Goal: Information Seeking & Learning: Compare options

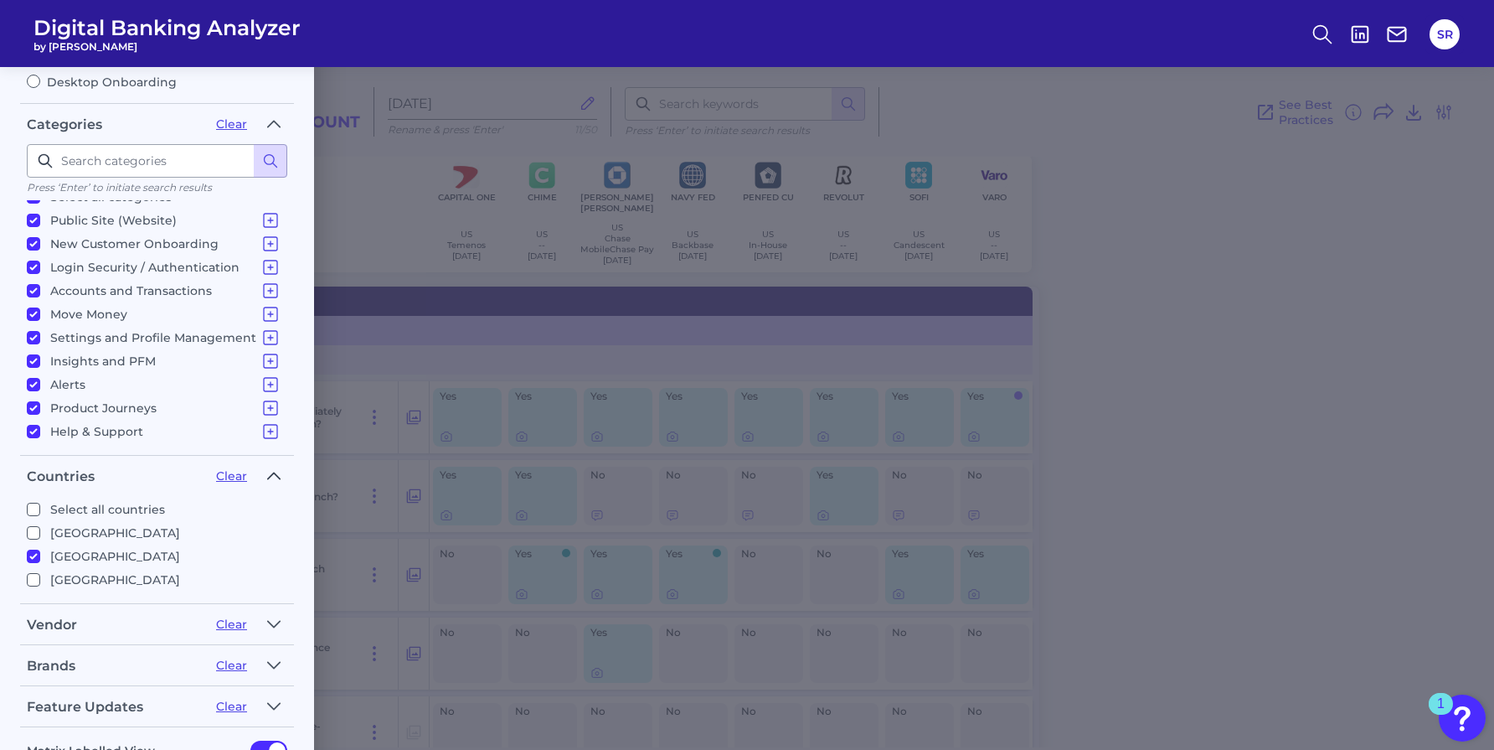
click at [275, 477] on icon "button" at bounding box center [273, 476] width 13 height 20
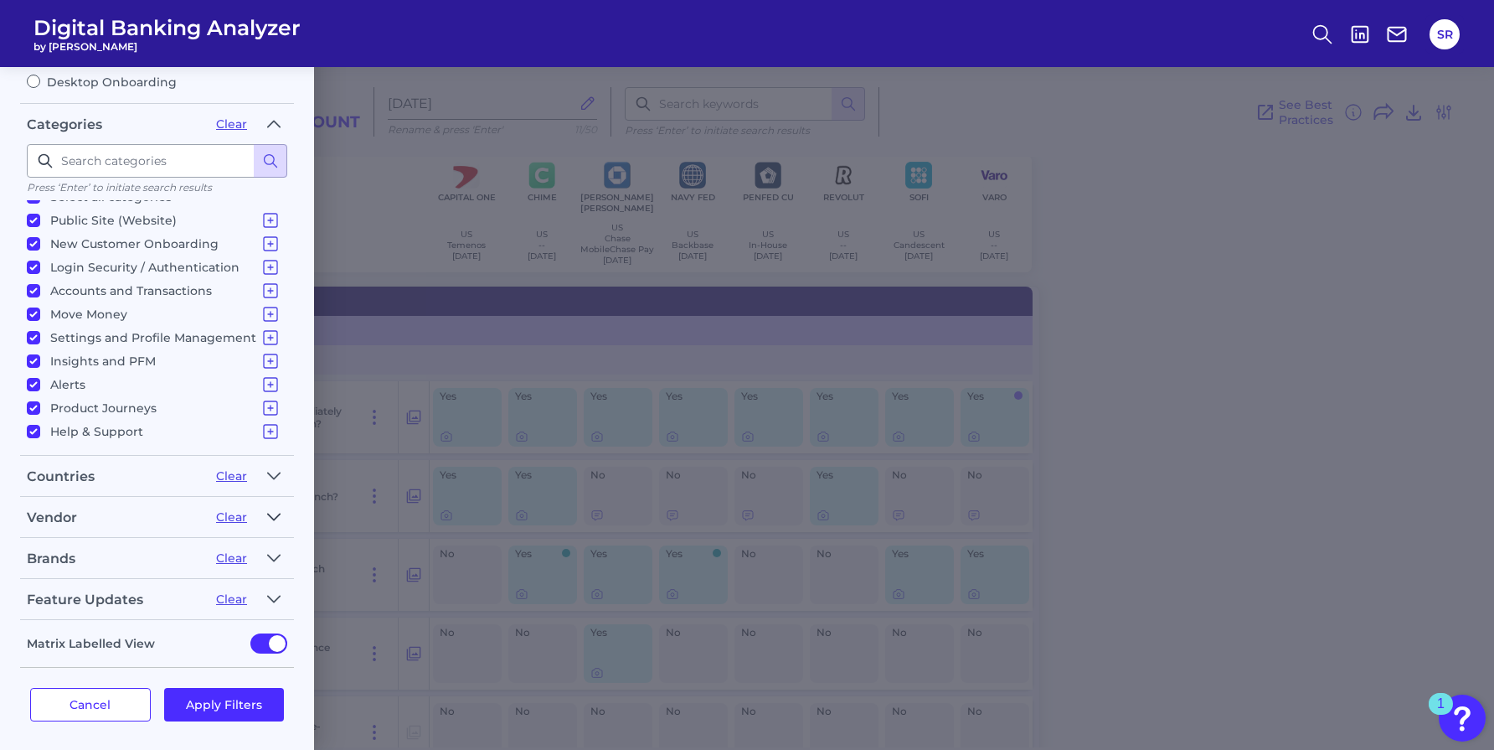
click at [270, 515] on icon "button" at bounding box center [273, 517] width 13 height 20
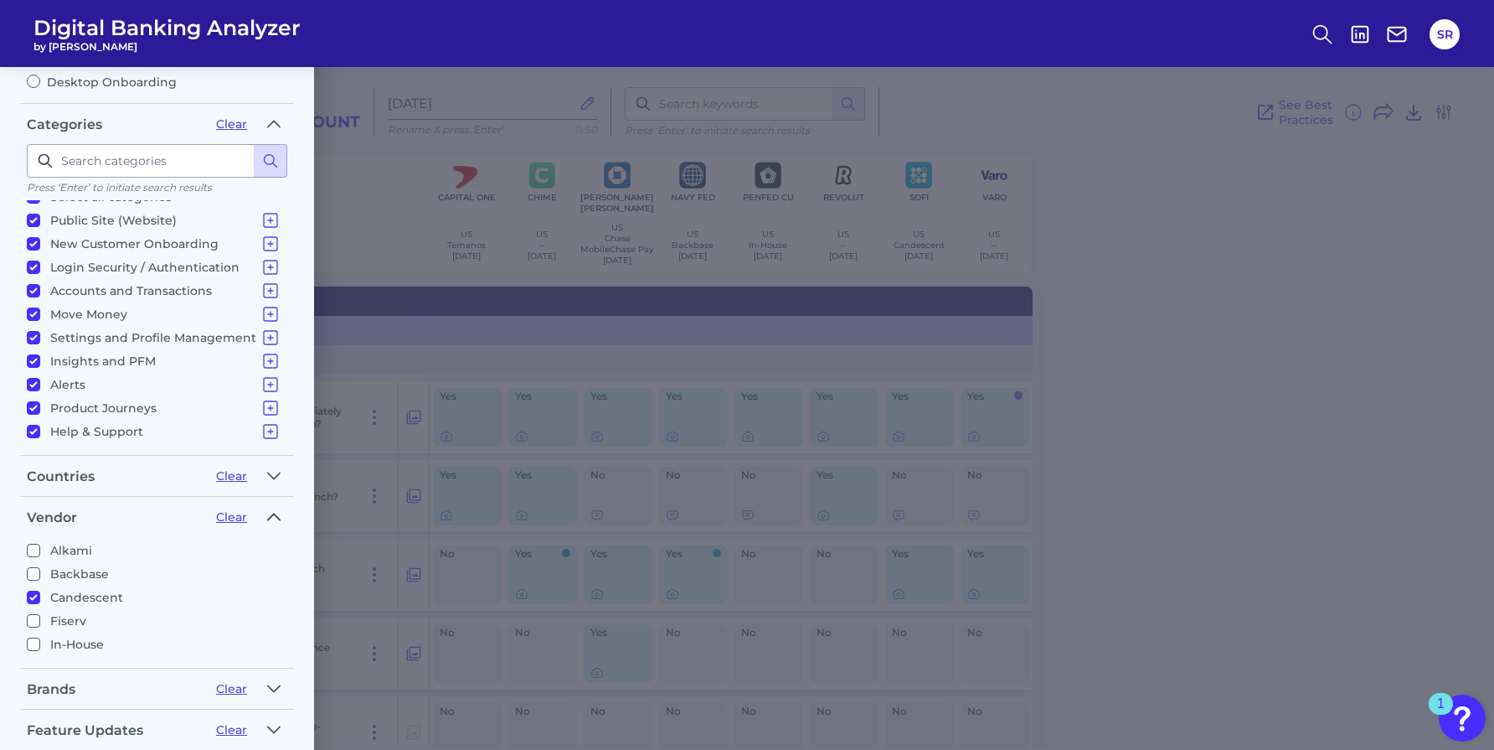
click at [270, 515] on icon "button" at bounding box center [273, 517] width 13 height 20
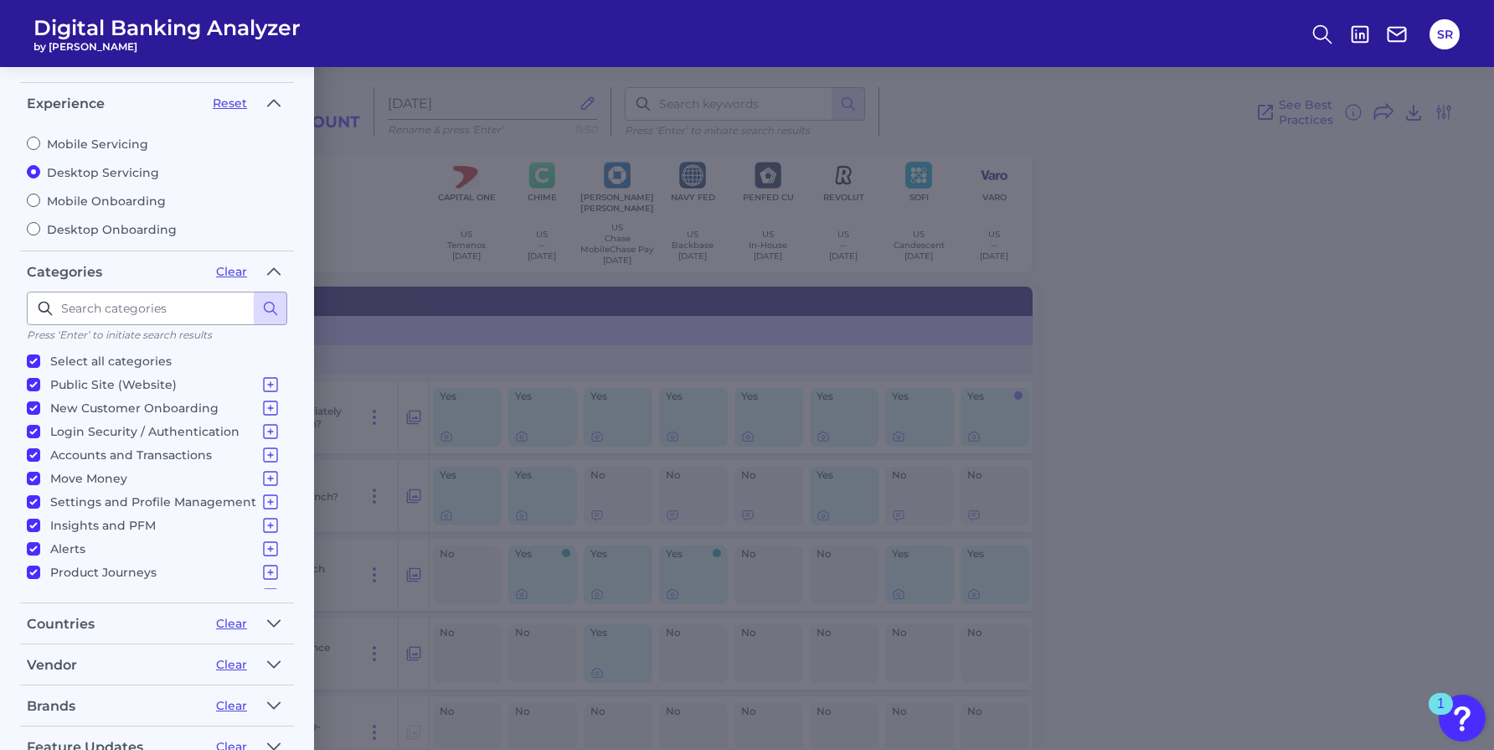
scroll to position [193, 0]
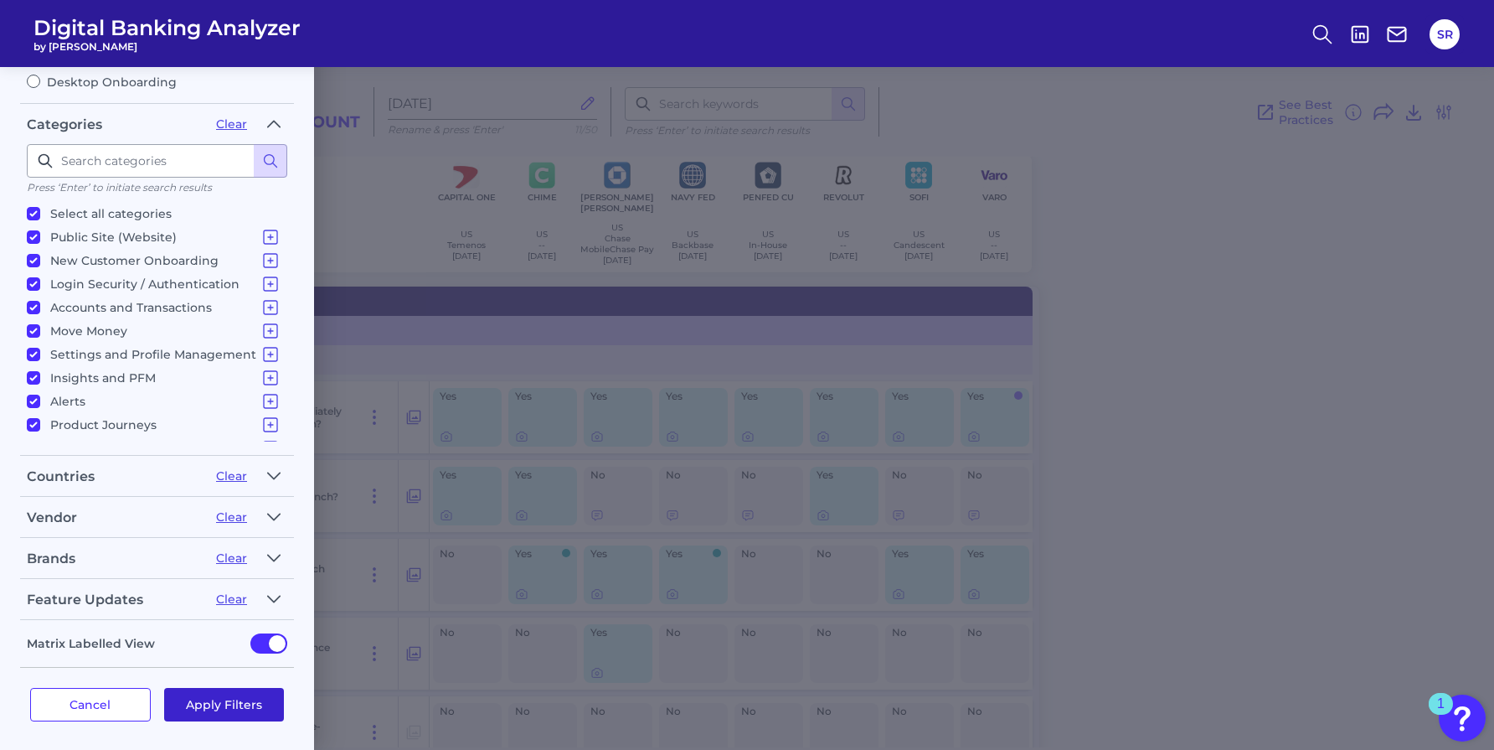
click at [217, 697] on button "Apply Filters" at bounding box center [224, 705] width 121 height 34
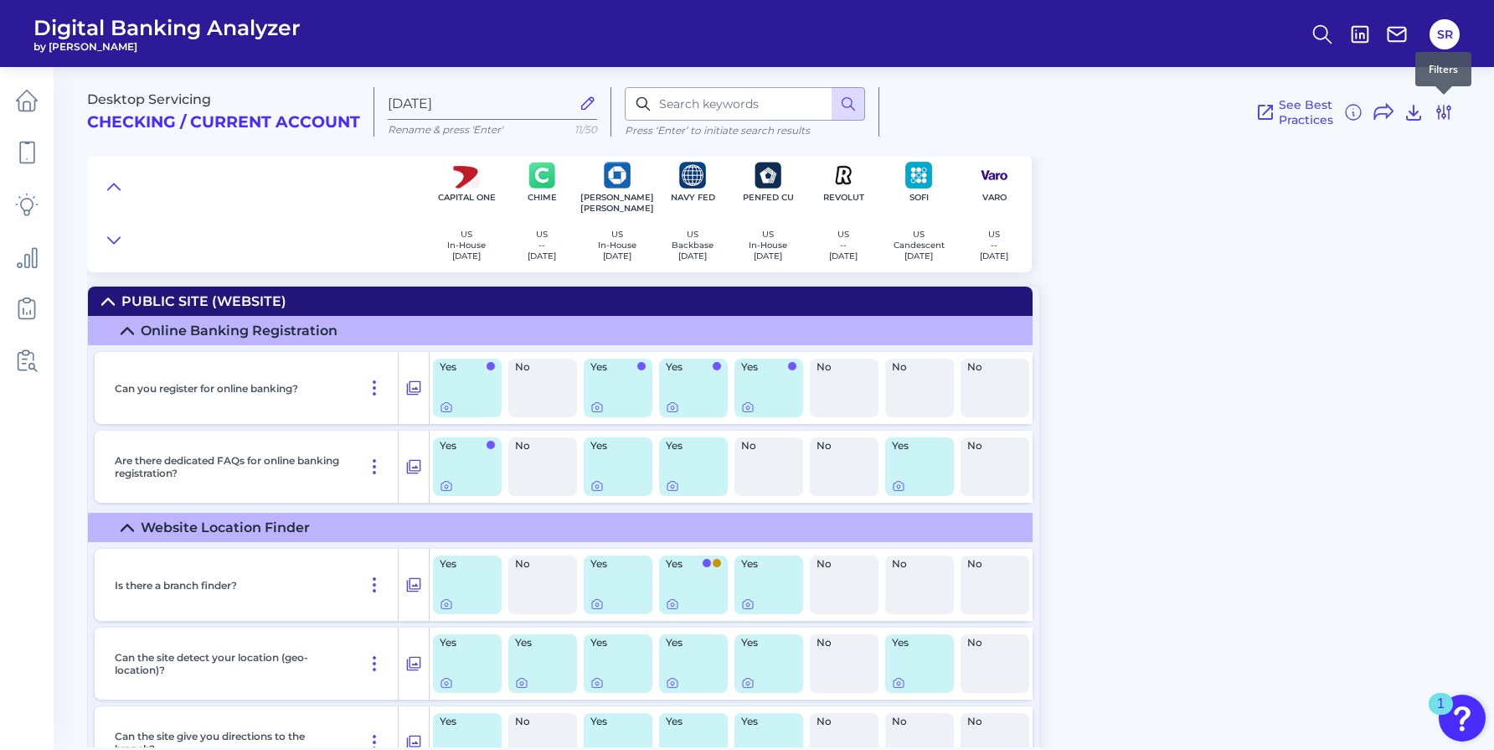
click at [1442, 110] on icon at bounding box center [1444, 112] width 20 height 20
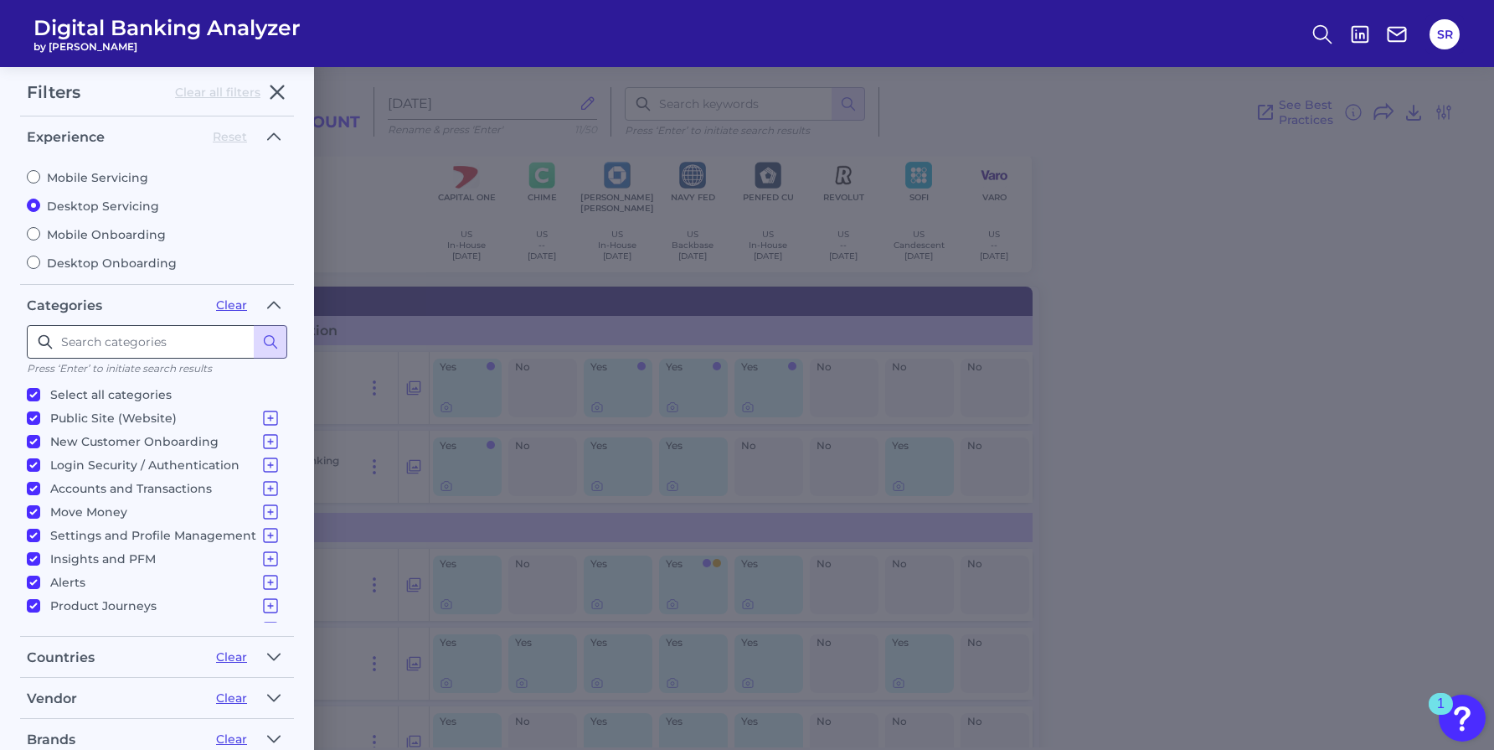
scroll to position [0, 0]
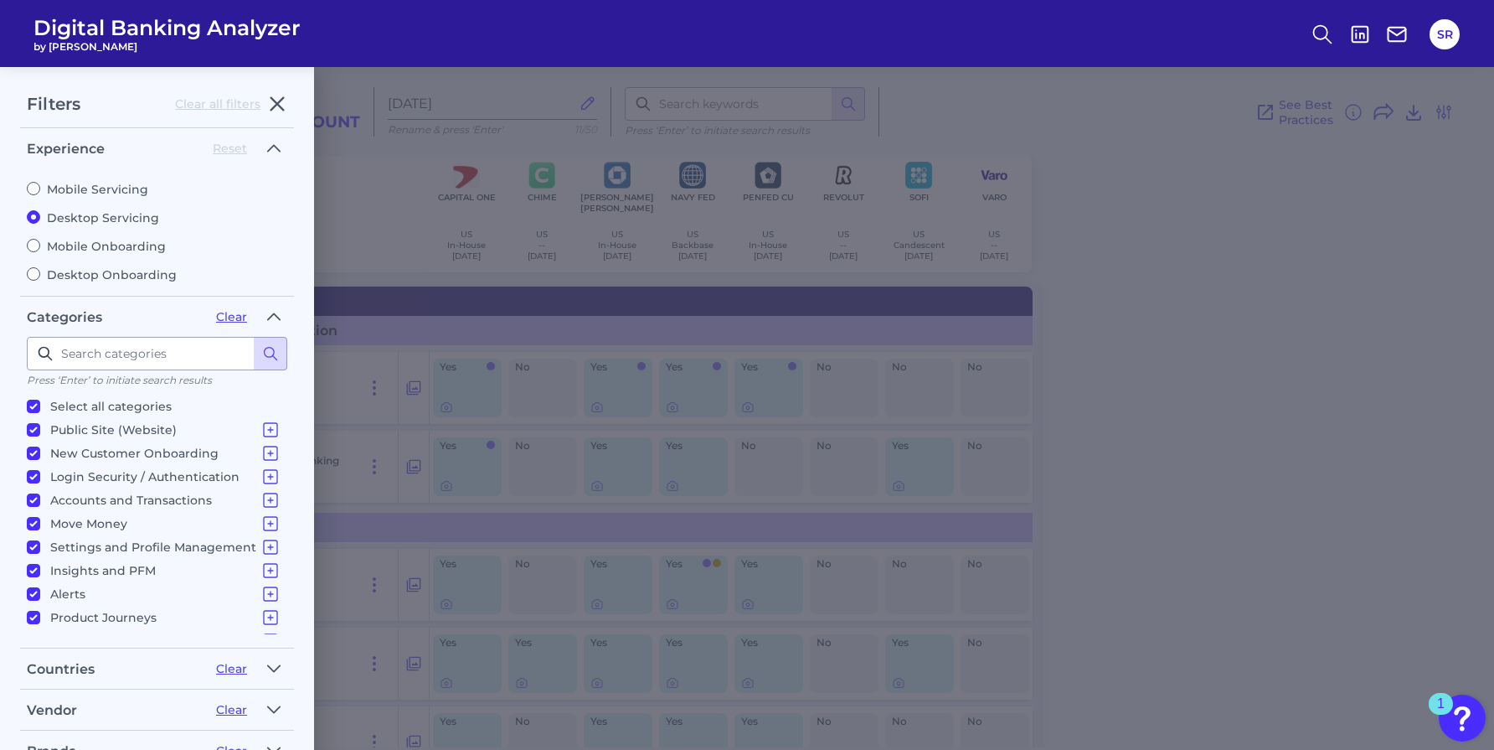
click at [35, 240] on input "Mobile Onboarding" at bounding box center [33, 245] width 13 height 13
radio input "true"
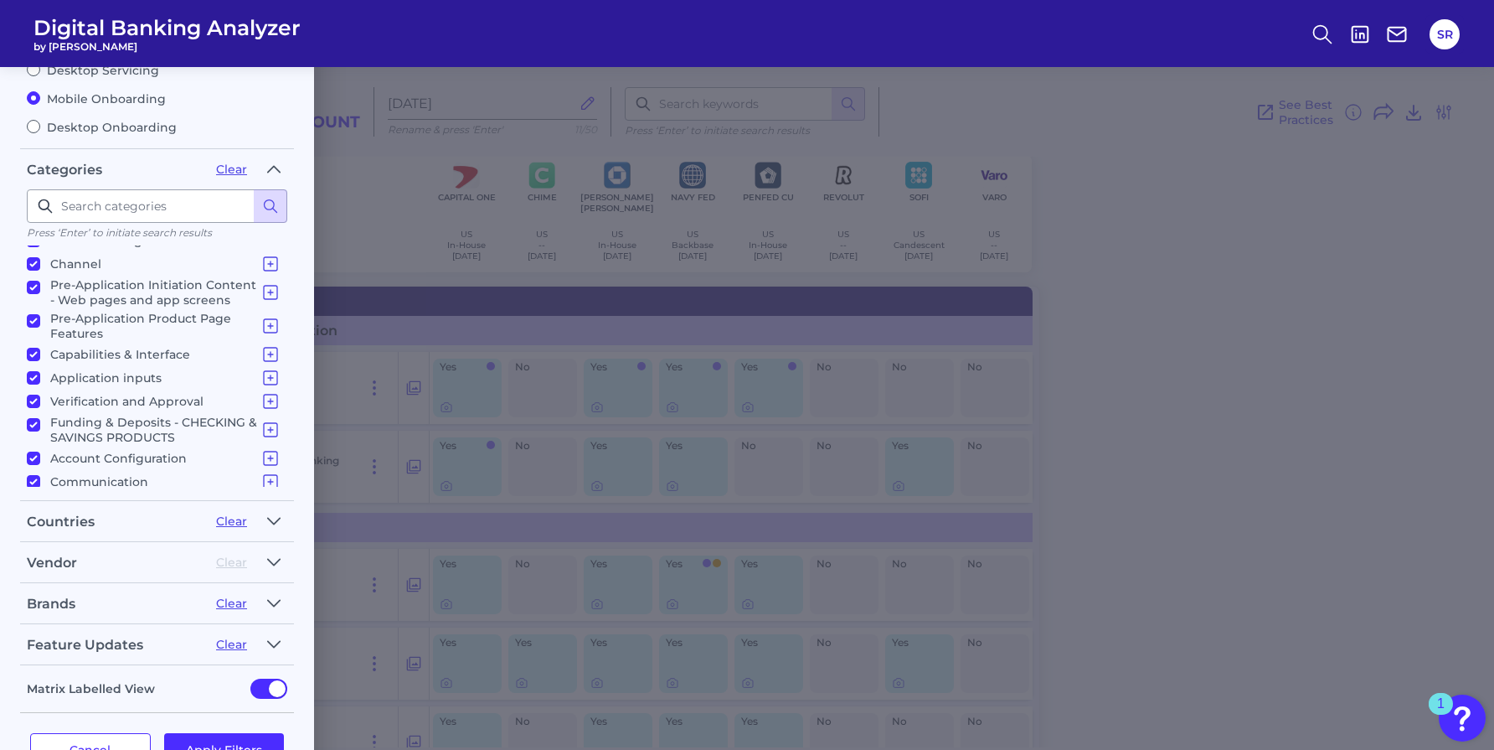
scroll to position [193, 0]
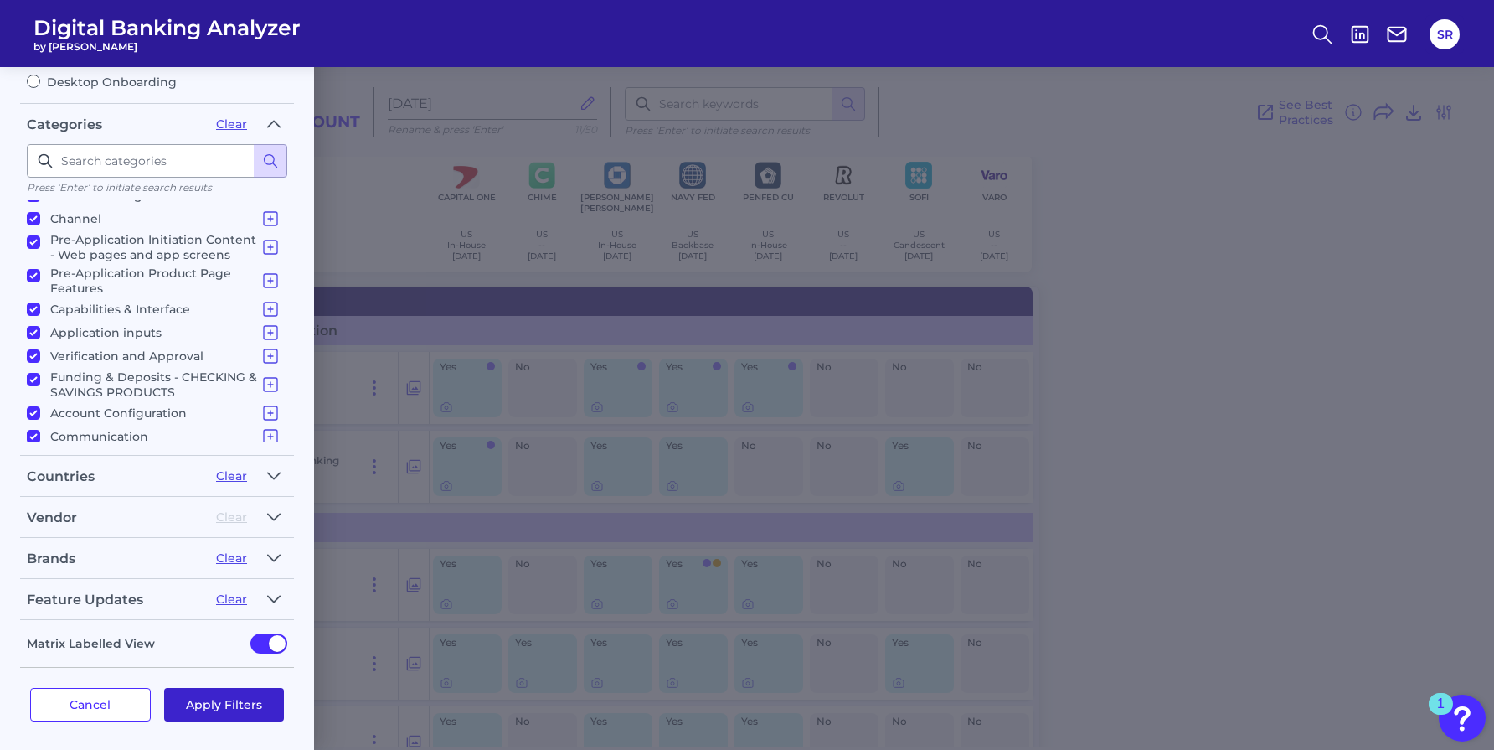
click at [241, 702] on button "Apply Filters" at bounding box center [224, 705] width 121 height 34
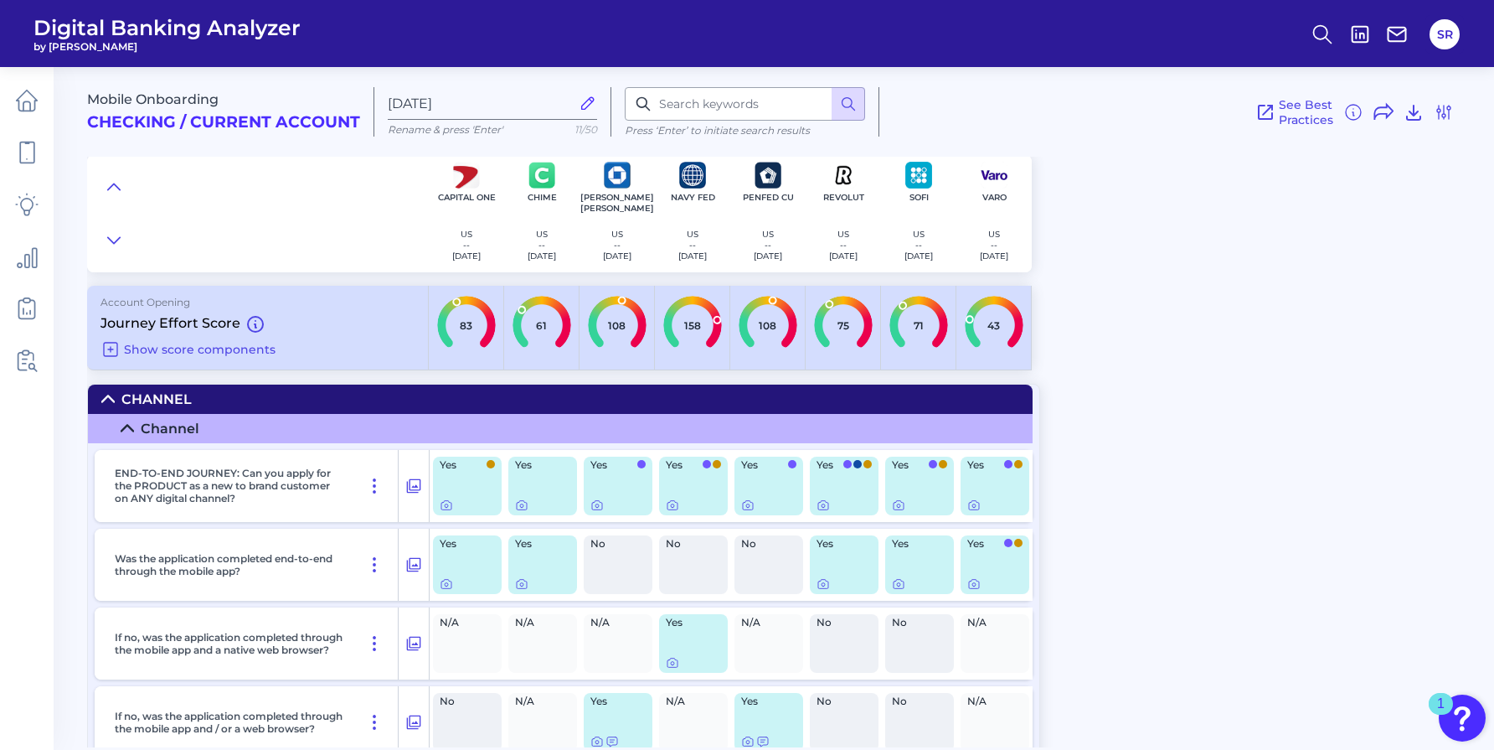
scroll to position [0, 0]
click at [122, 429] on icon at bounding box center [127, 429] width 12 height 6
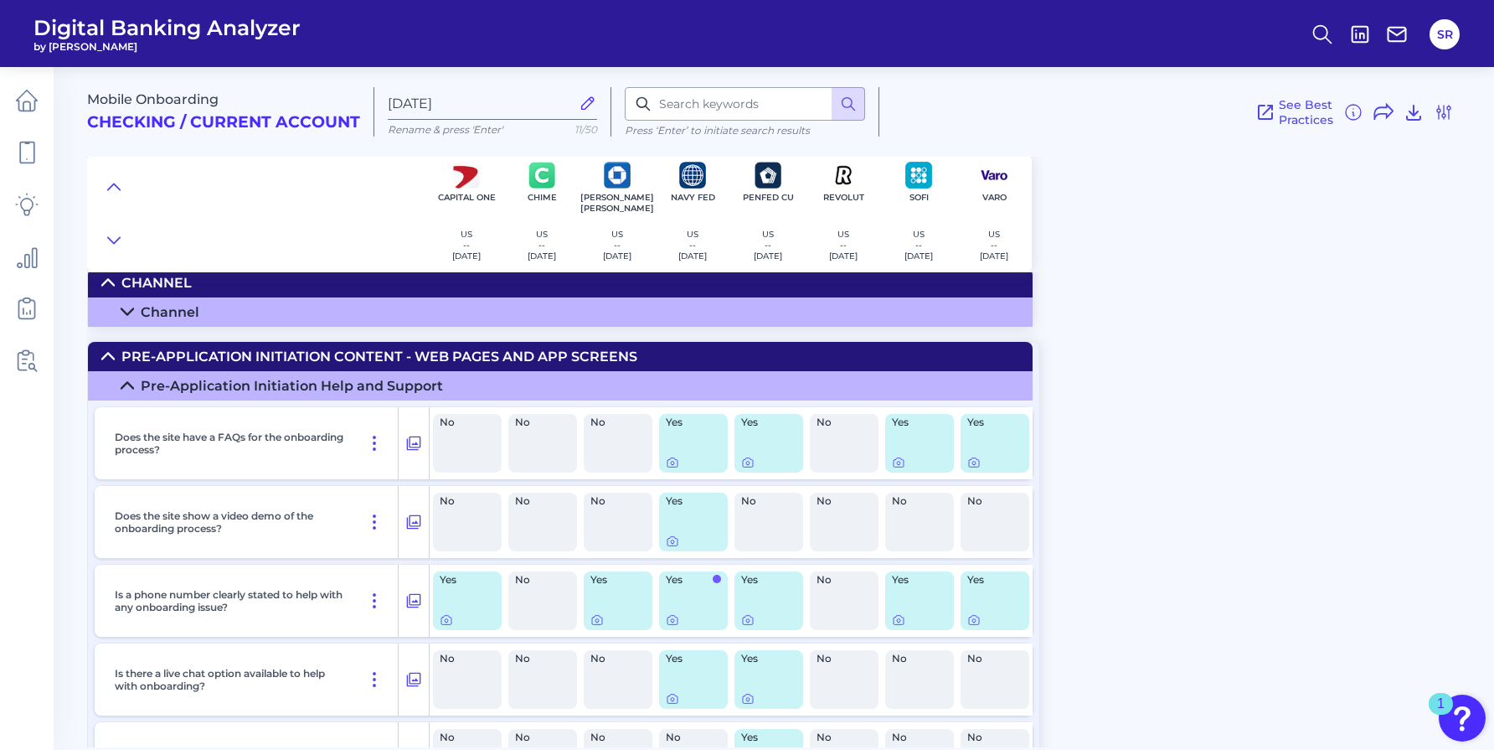
scroll to position [122, 0]
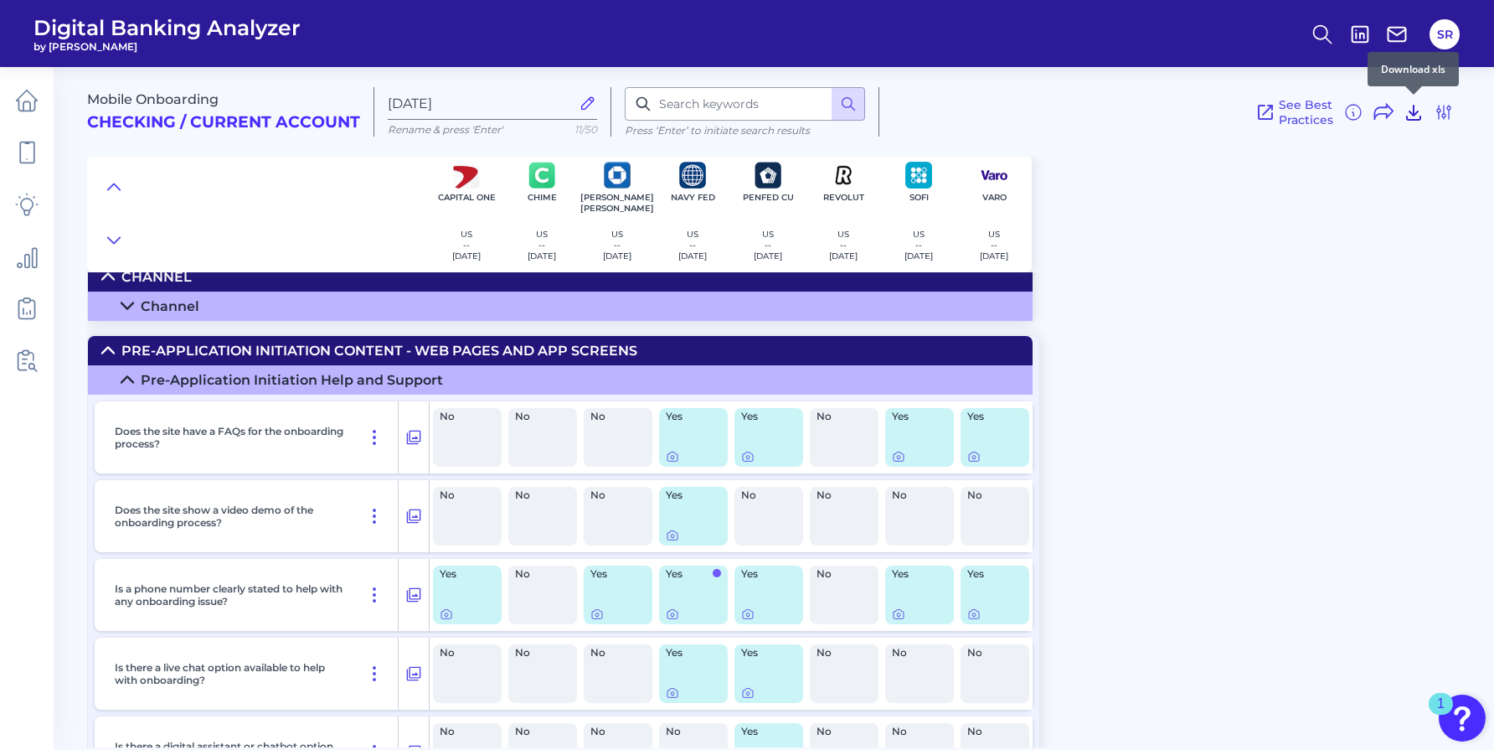
click at [1408, 115] on icon at bounding box center [1414, 112] width 20 height 20
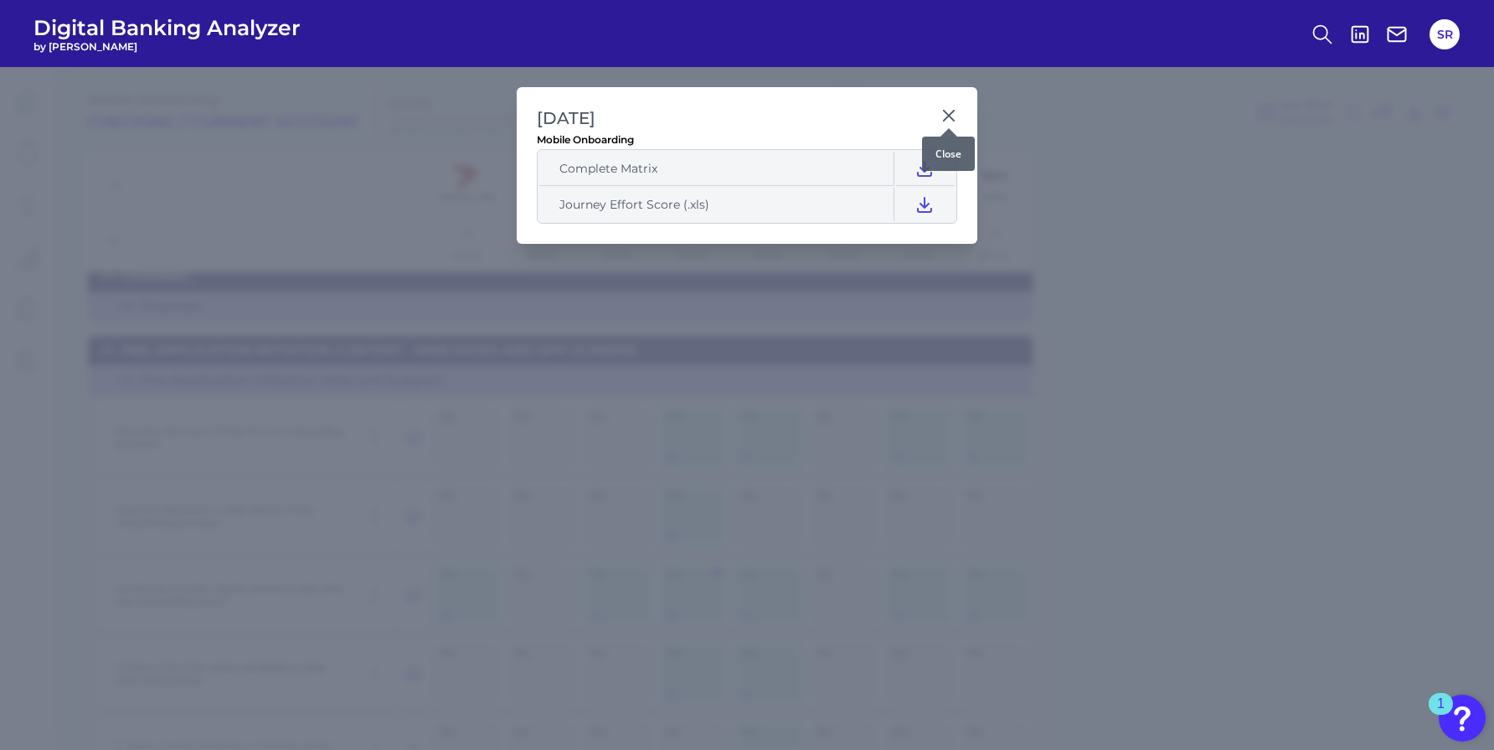
click at [949, 116] on icon at bounding box center [949, 116] width 10 height 10
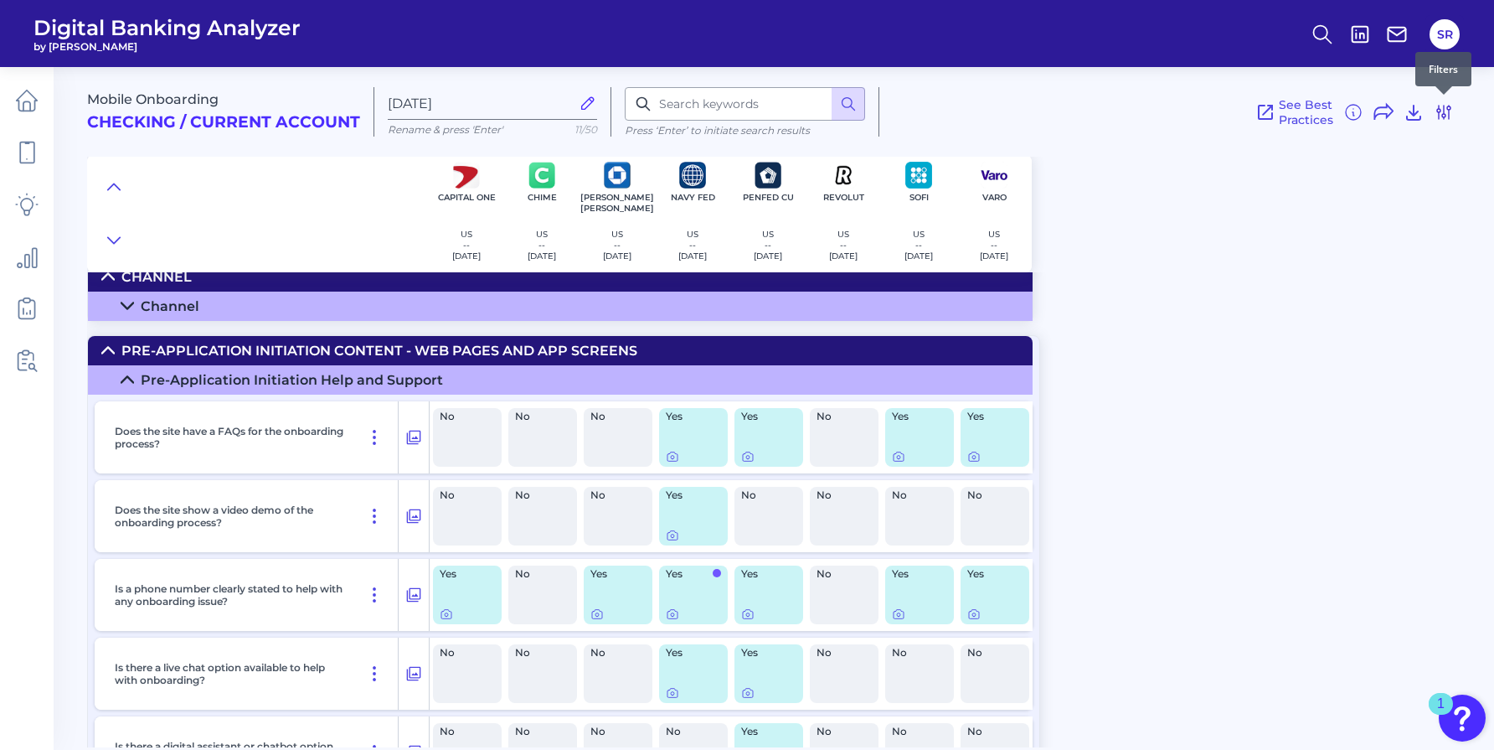
click at [1440, 116] on icon at bounding box center [1444, 112] width 20 height 20
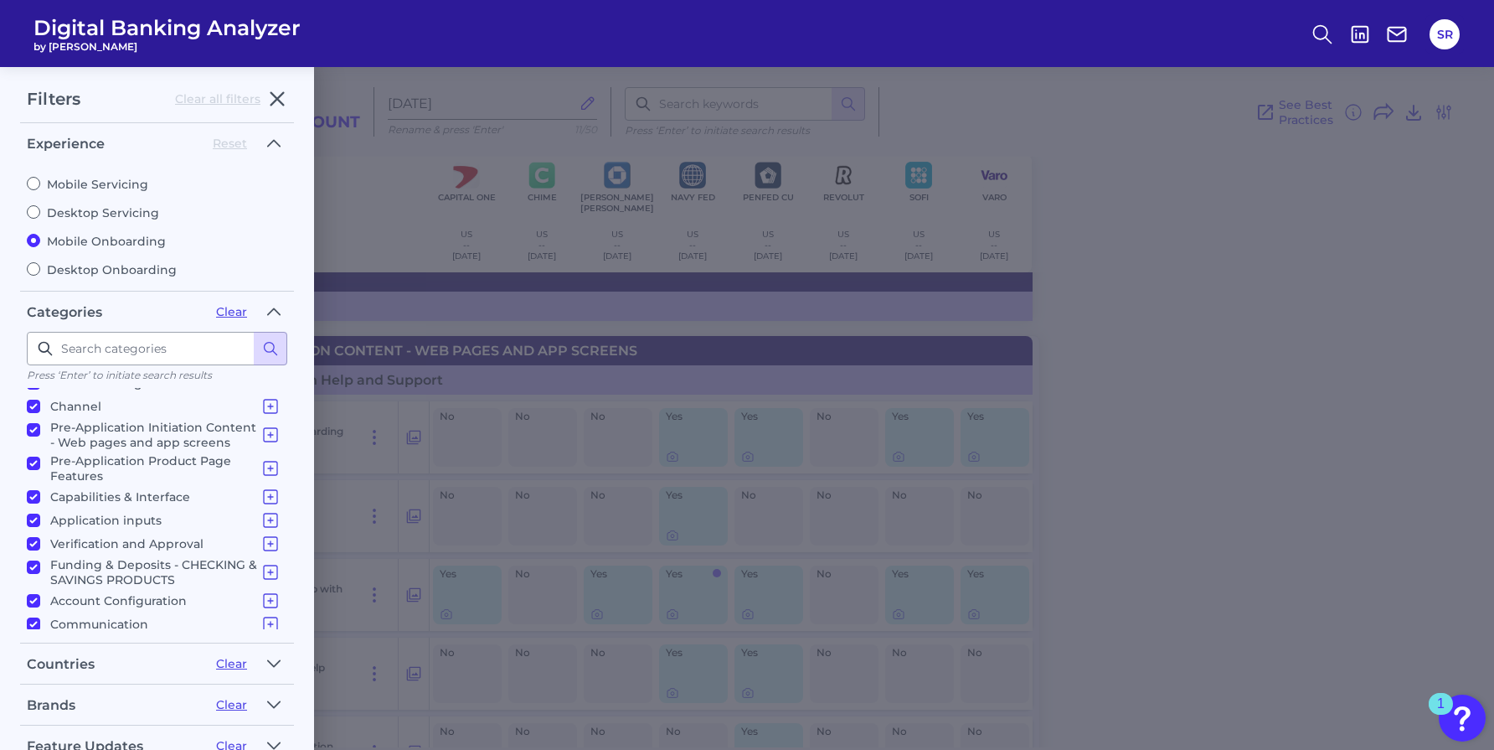
scroll to position [0, 0]
click at [33, 215] on input "Desktop Servicing" at bounding box center [33, 216] width 13 height 13
radio input "true"
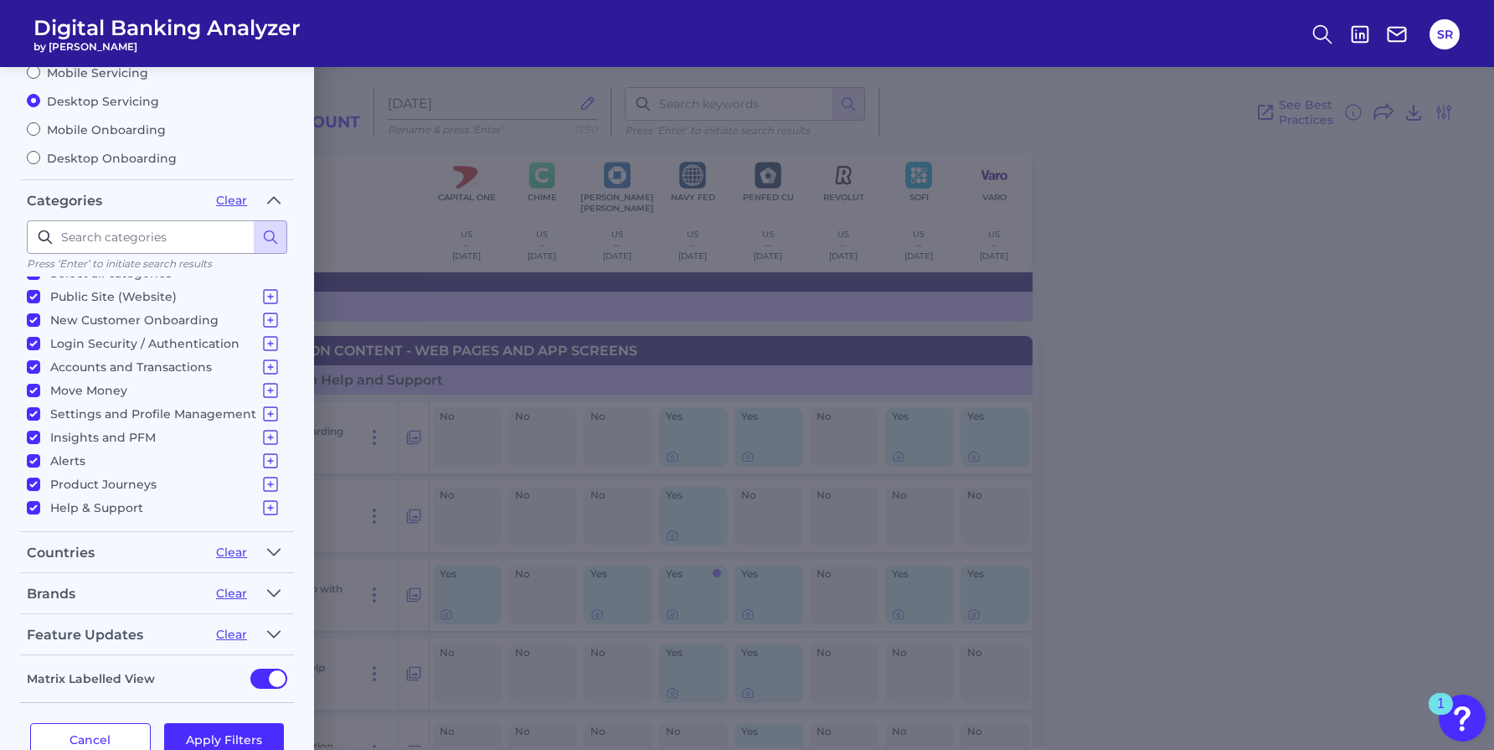
scroll to position [152, 0]
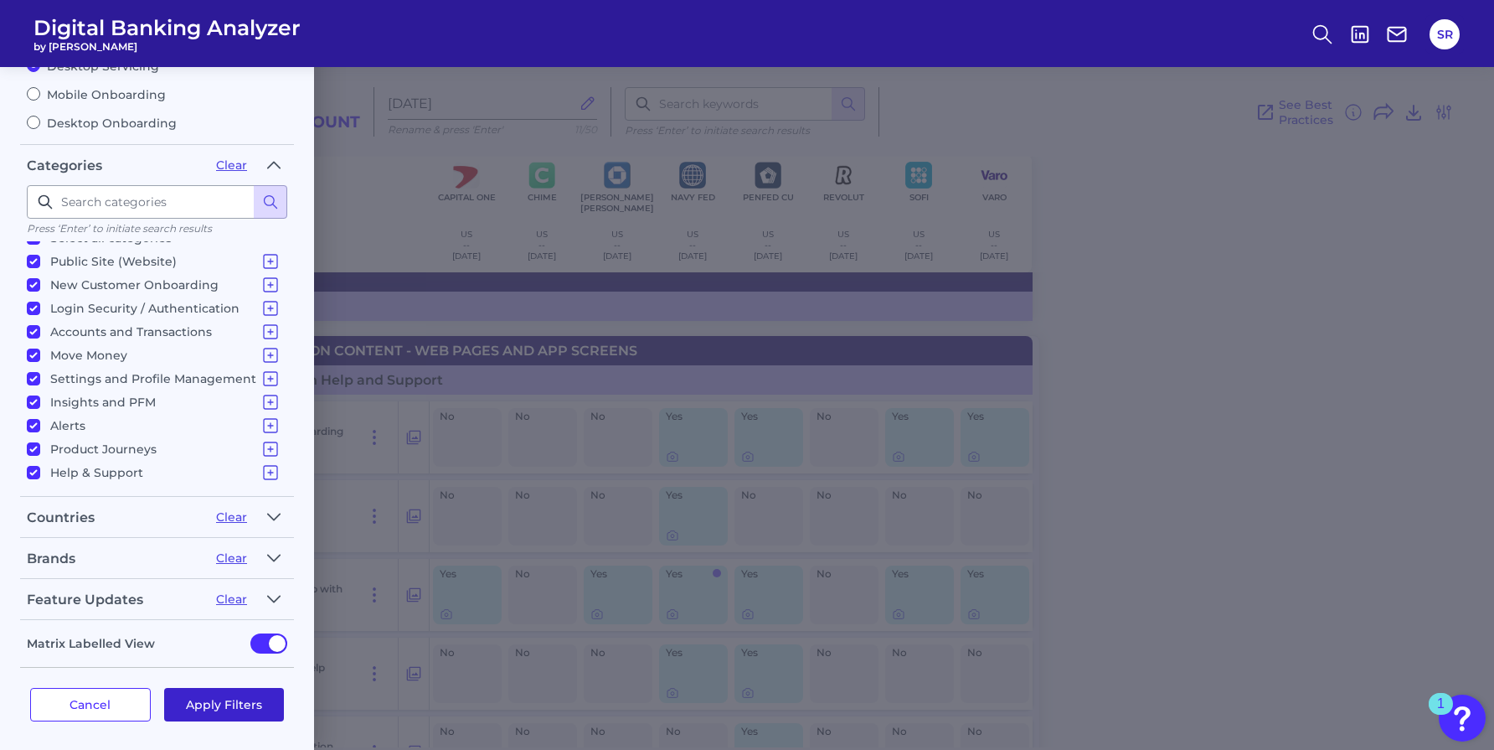
click at [223, 699] on button "Apply Filters" at bounding box center [224, 705] width 121 height 34
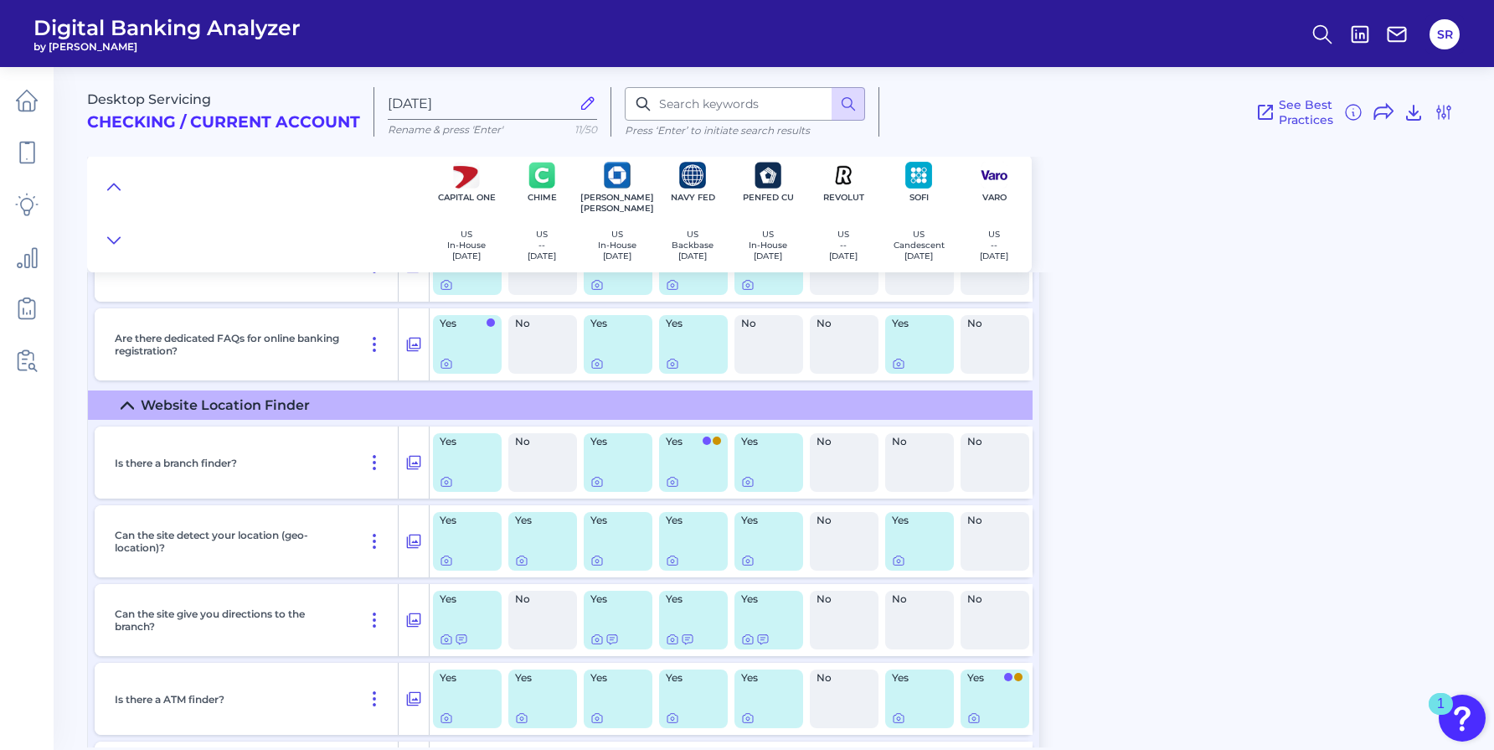
scroll to position [0, 0]
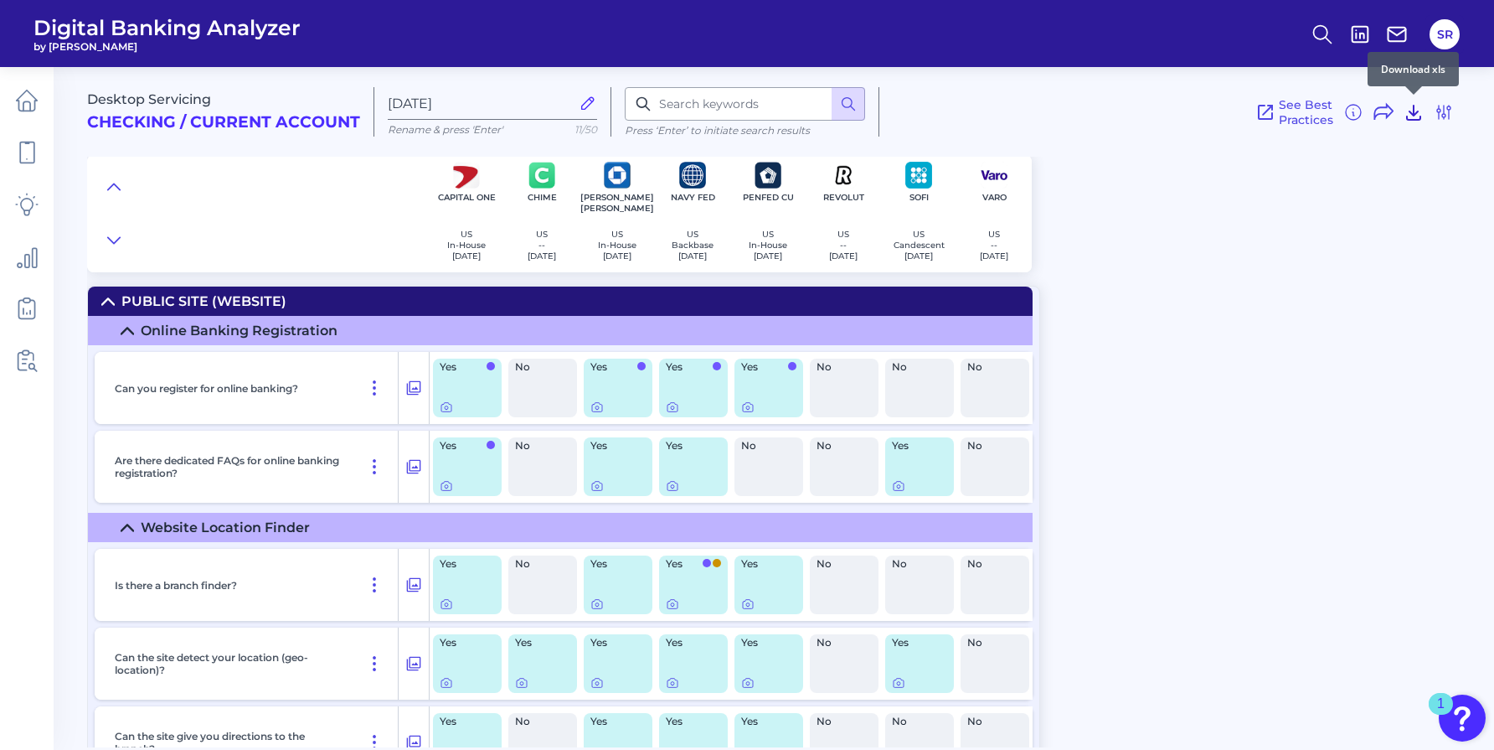
click at [1413, 117] on icon at bounding box center [1414, 112] width 20 height 20
click at [1446, 108] on icon at bounding box center [1444, 112] width 20 height 20
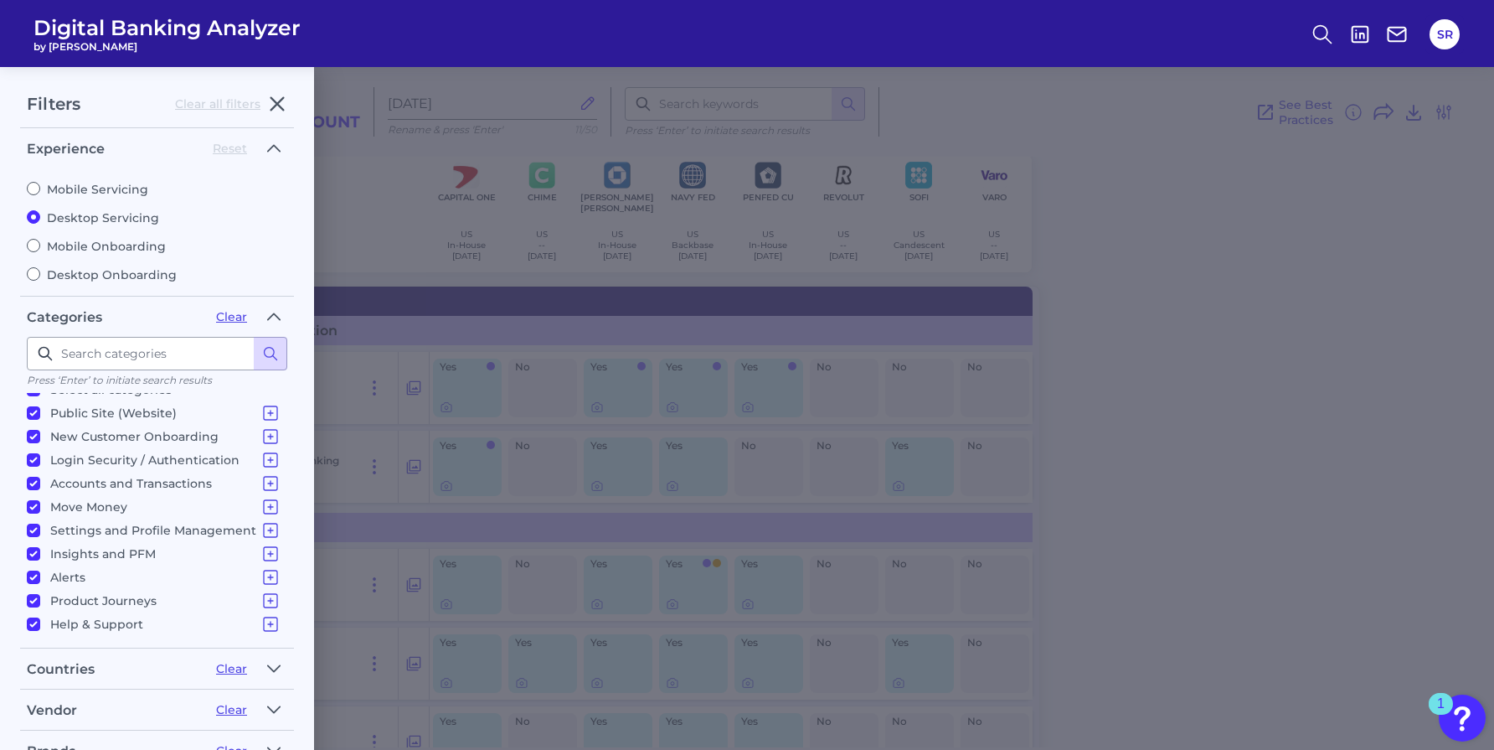
click at [37, 243] on input "Mobile Onboarding" at bounding box center [33, 245] width 13 height 13
radio input "true"
radio input "false"
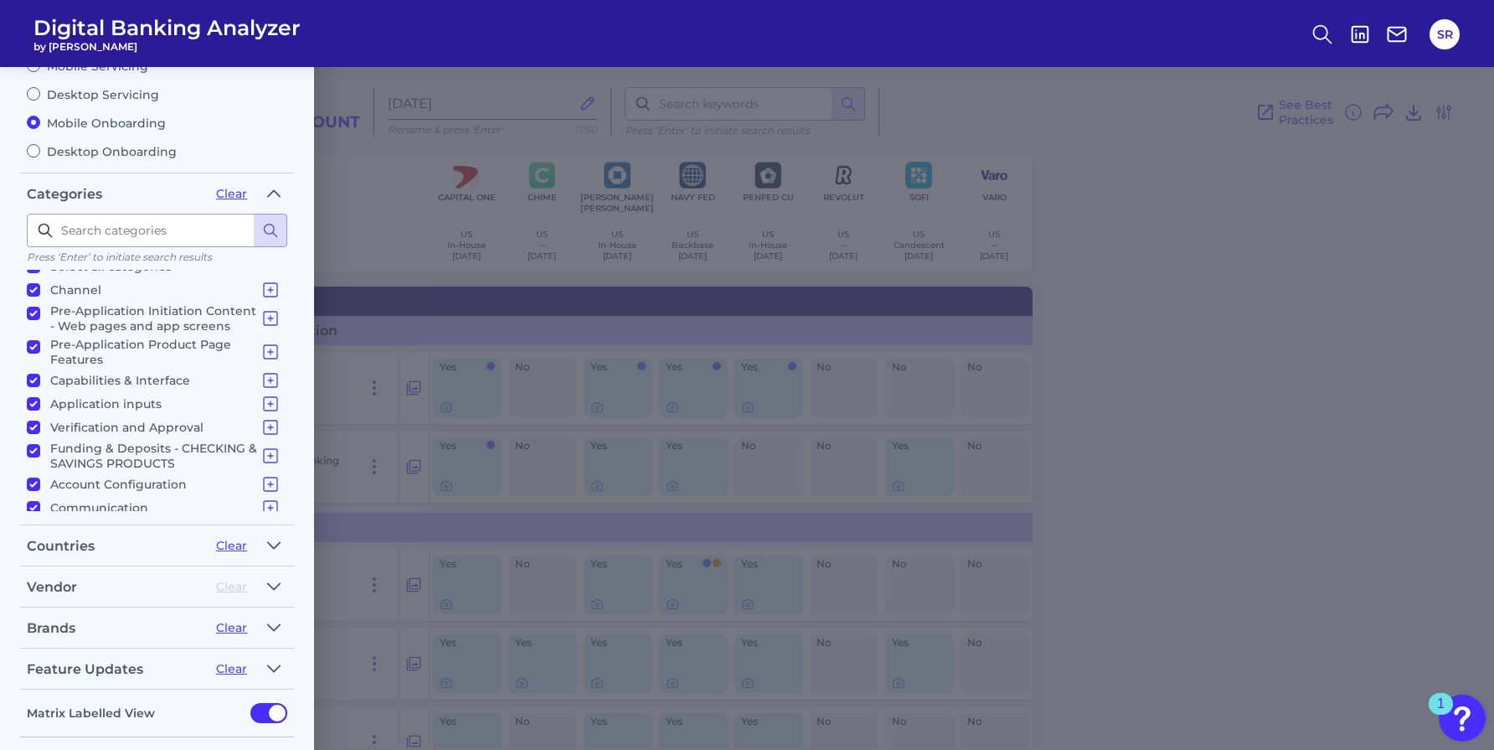
scroll to position [193, 0]
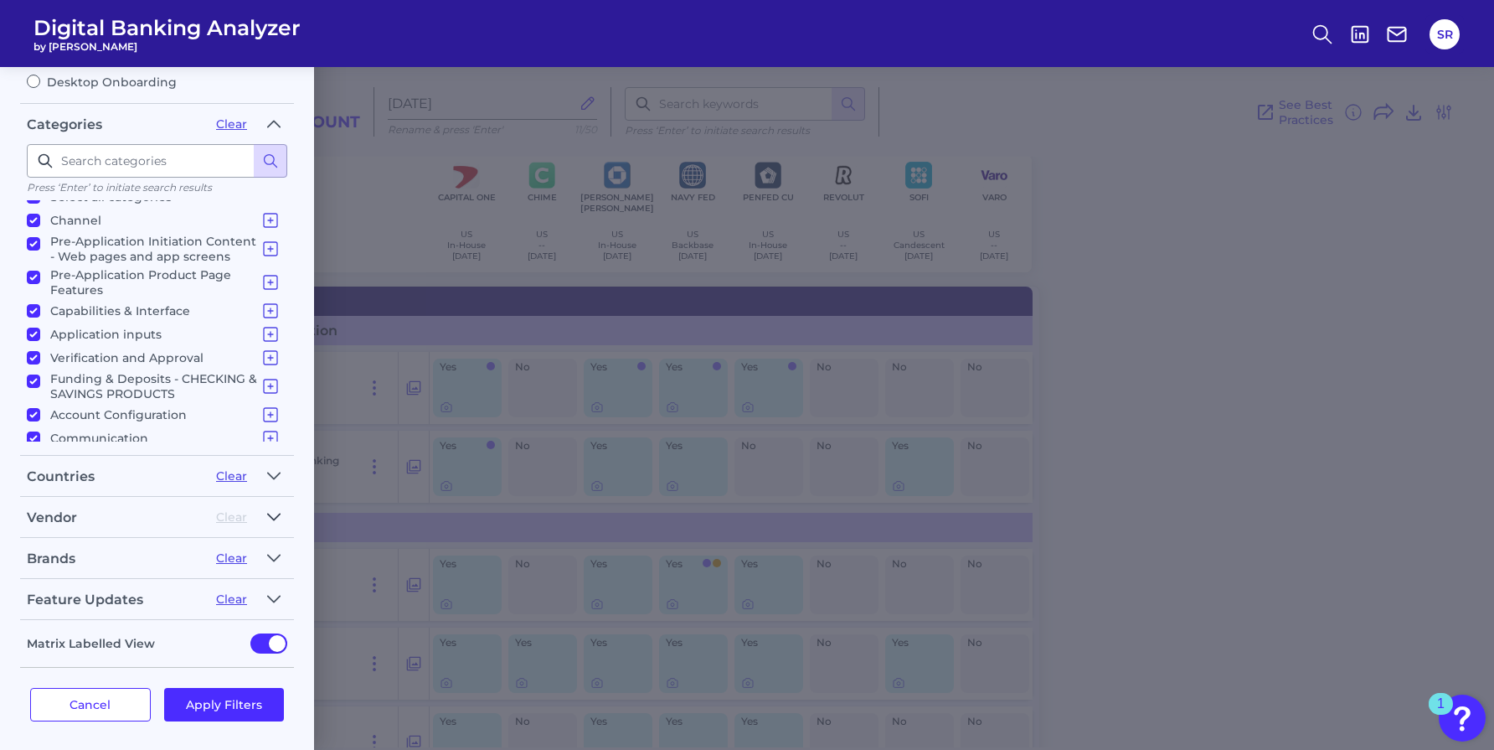
click at [274, 510] on icon "button" at bounding box center [273, 517] width 13 height 20
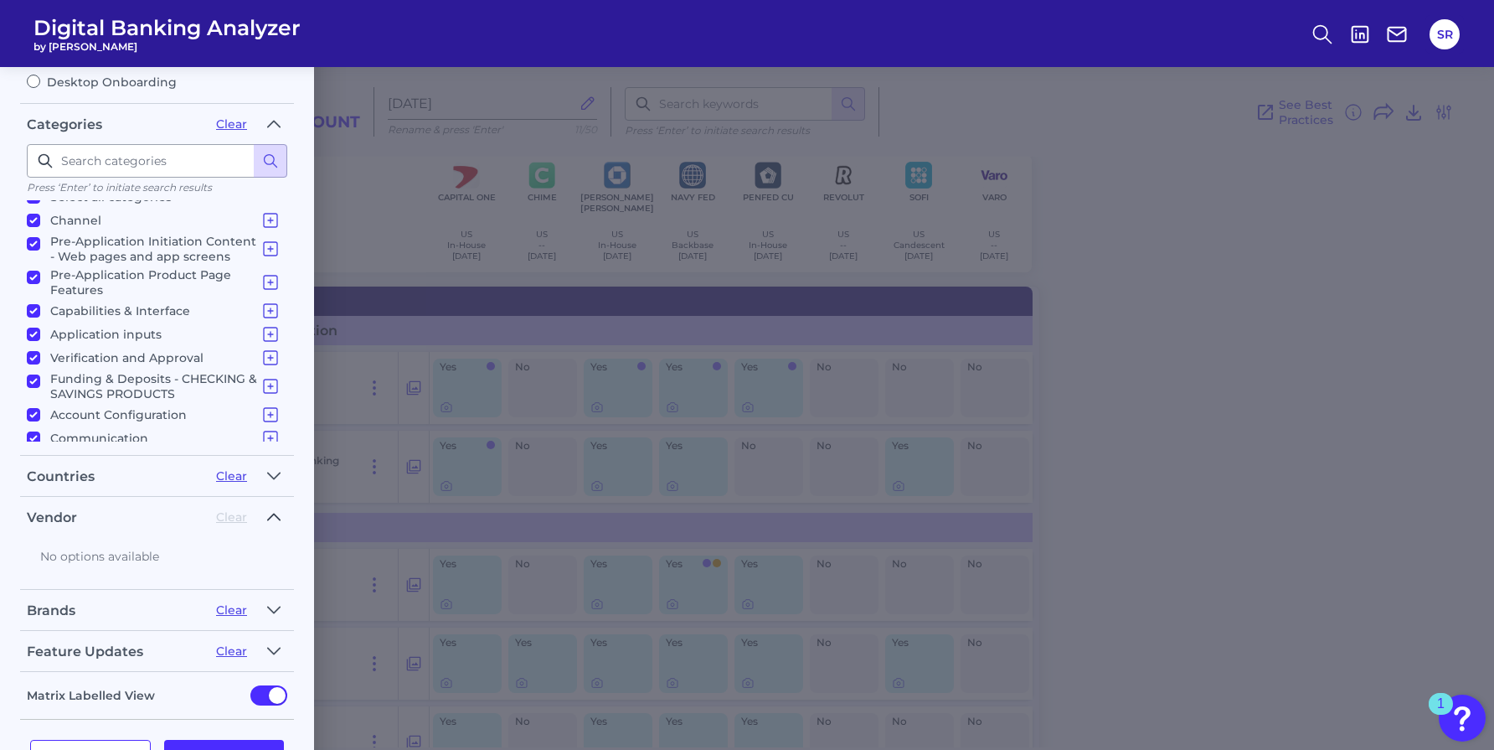
click at [274, 513] on icon "button" at bounding box center [274, 516] width 12 height 6
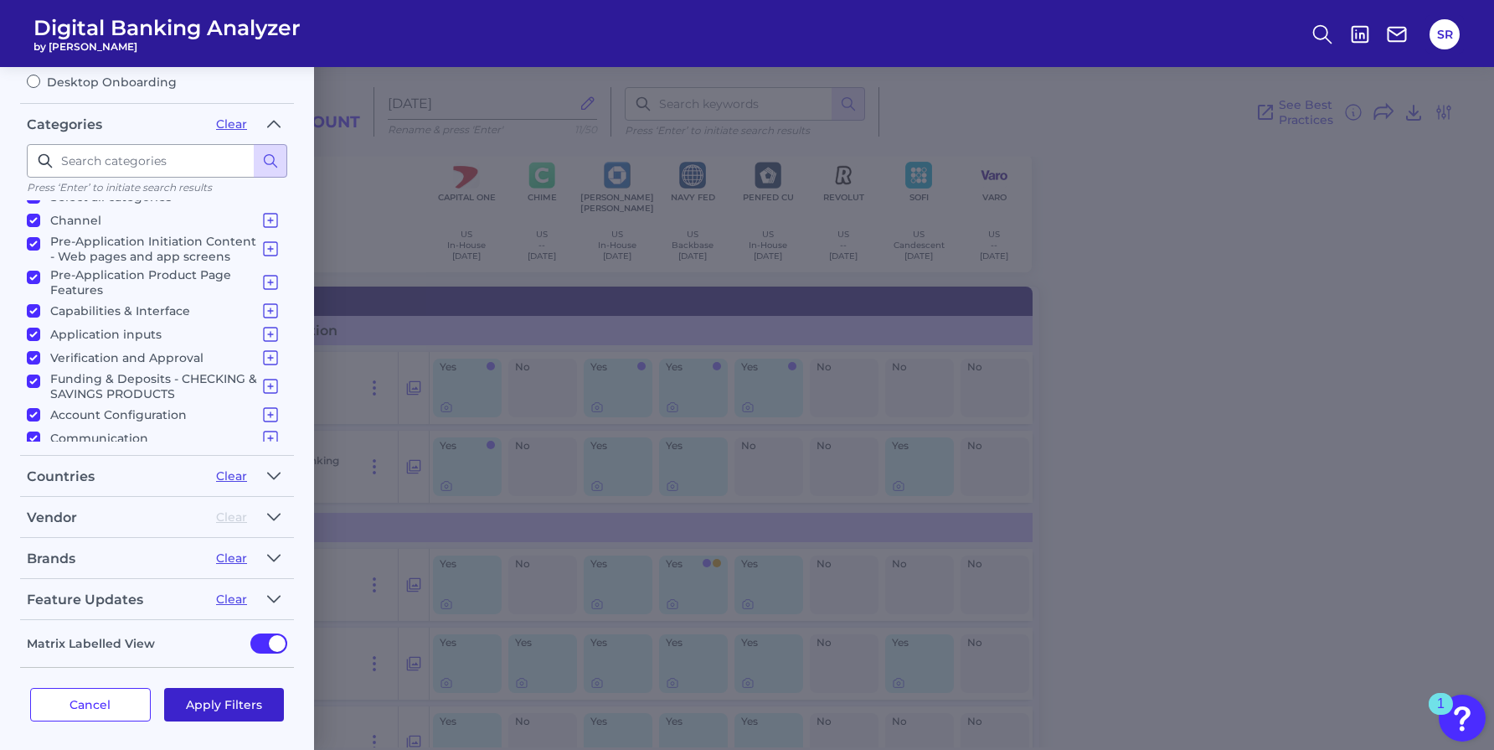
click at [234, 706] on button "Apply Filters" at bounding box center [224, 705] width 121 height 34
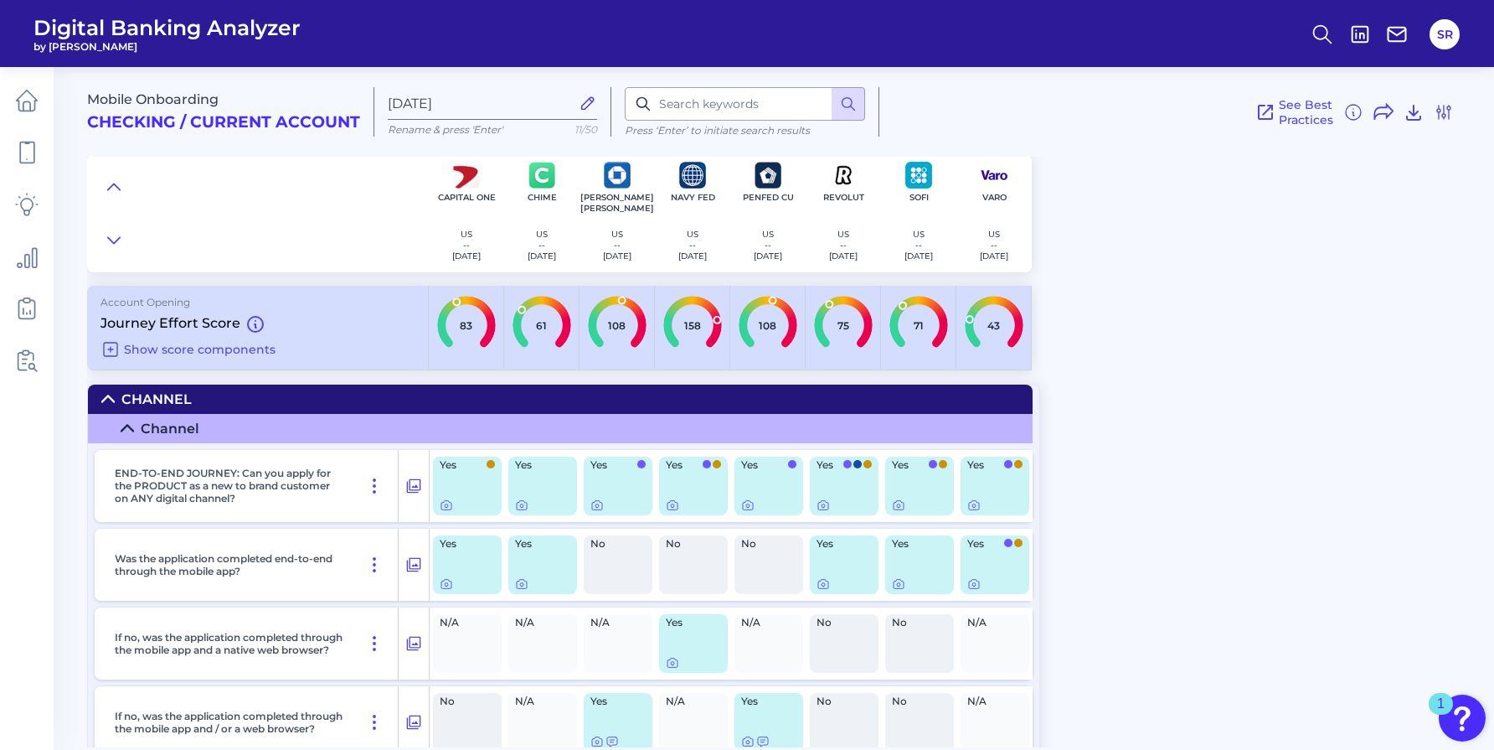
scroll to position [0, 0]
click at [1417, 114] on icon at bounding box center [1414, 112] width 20 height 20
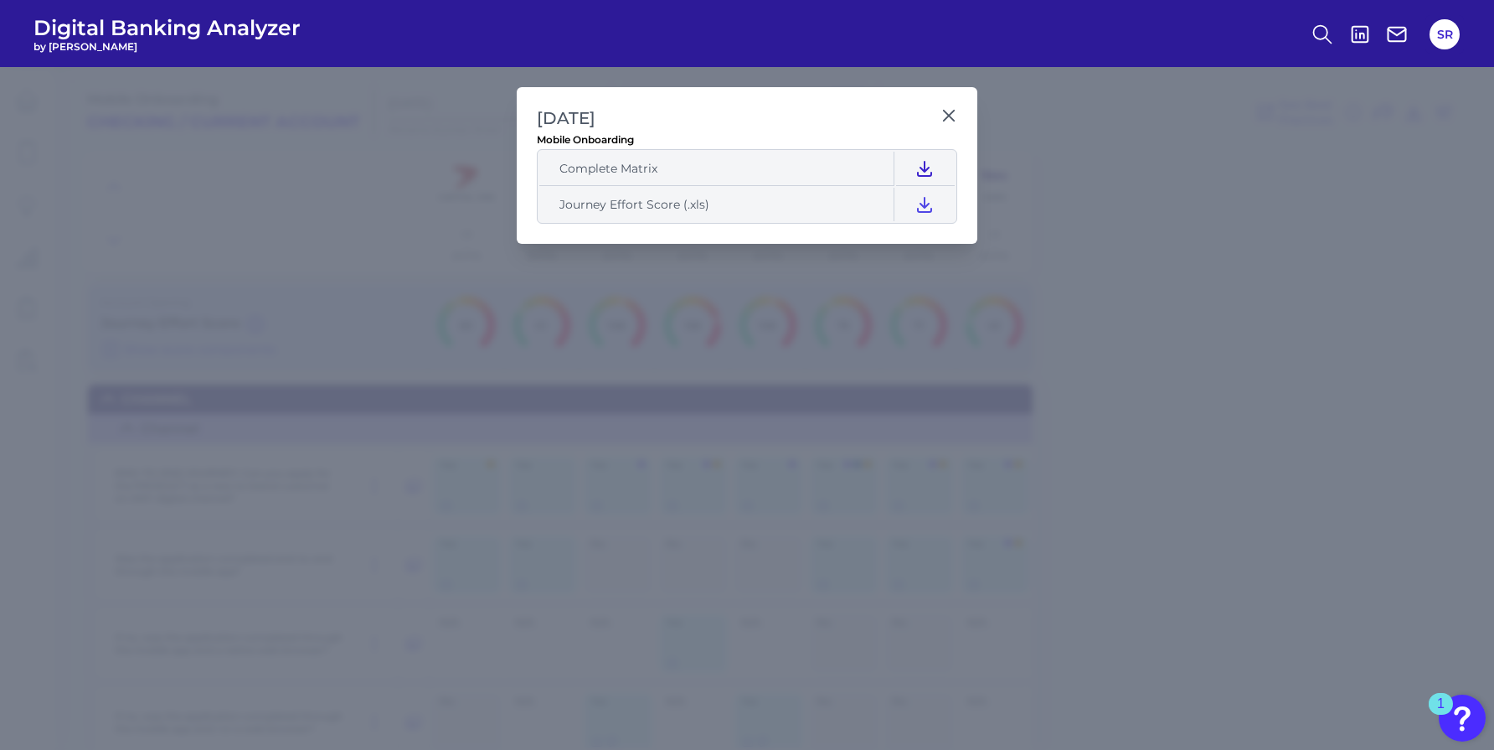
click at [921, 169] on icon at bounding box center [925, 168] width 20 height 20
click at [927, 208] on icon at bounding box center [925, 204] width 20 height 20
click at [952, 113] on icon at bounding box center [949, 116] width 10 height 10
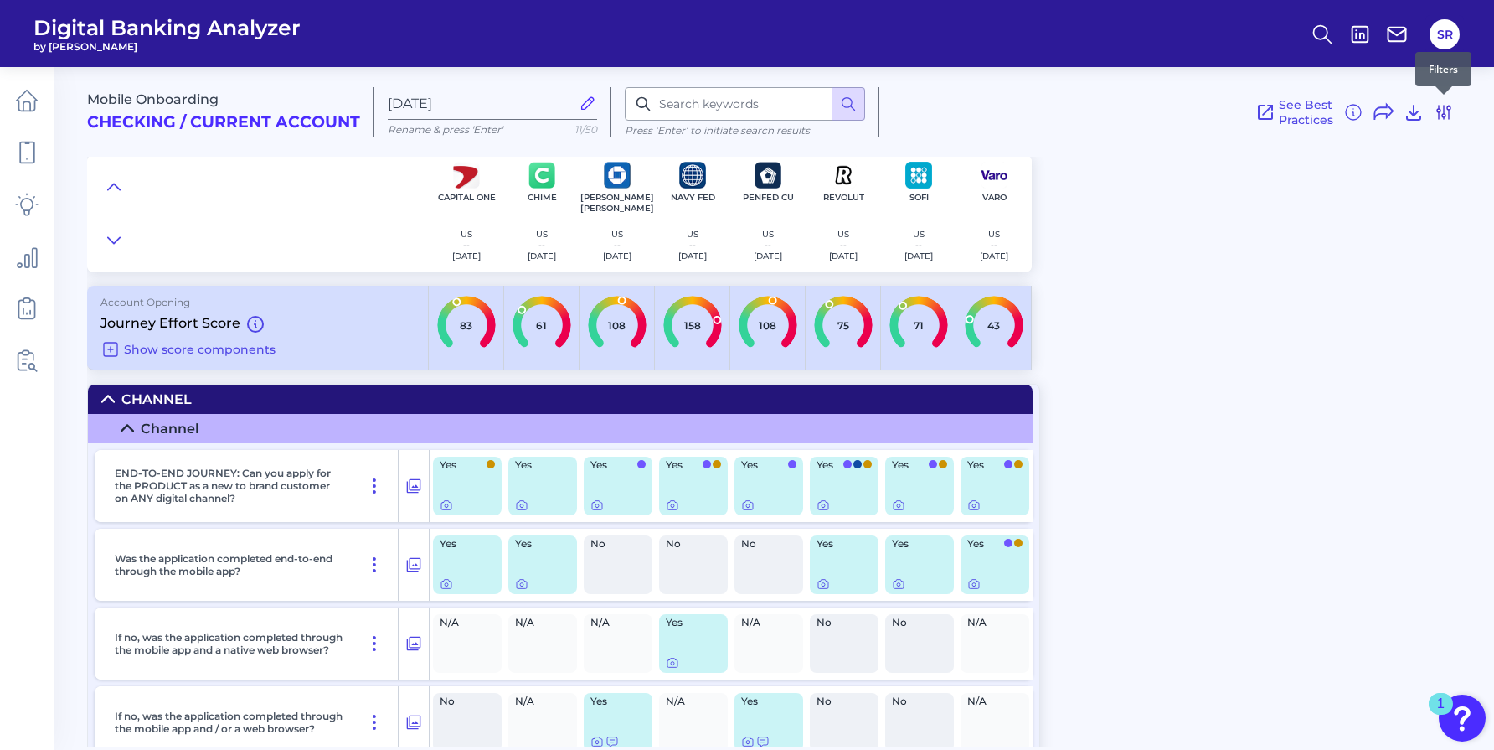
click at [1452, 110] on icon at bounding box center [1444, 112] width 20 height 20
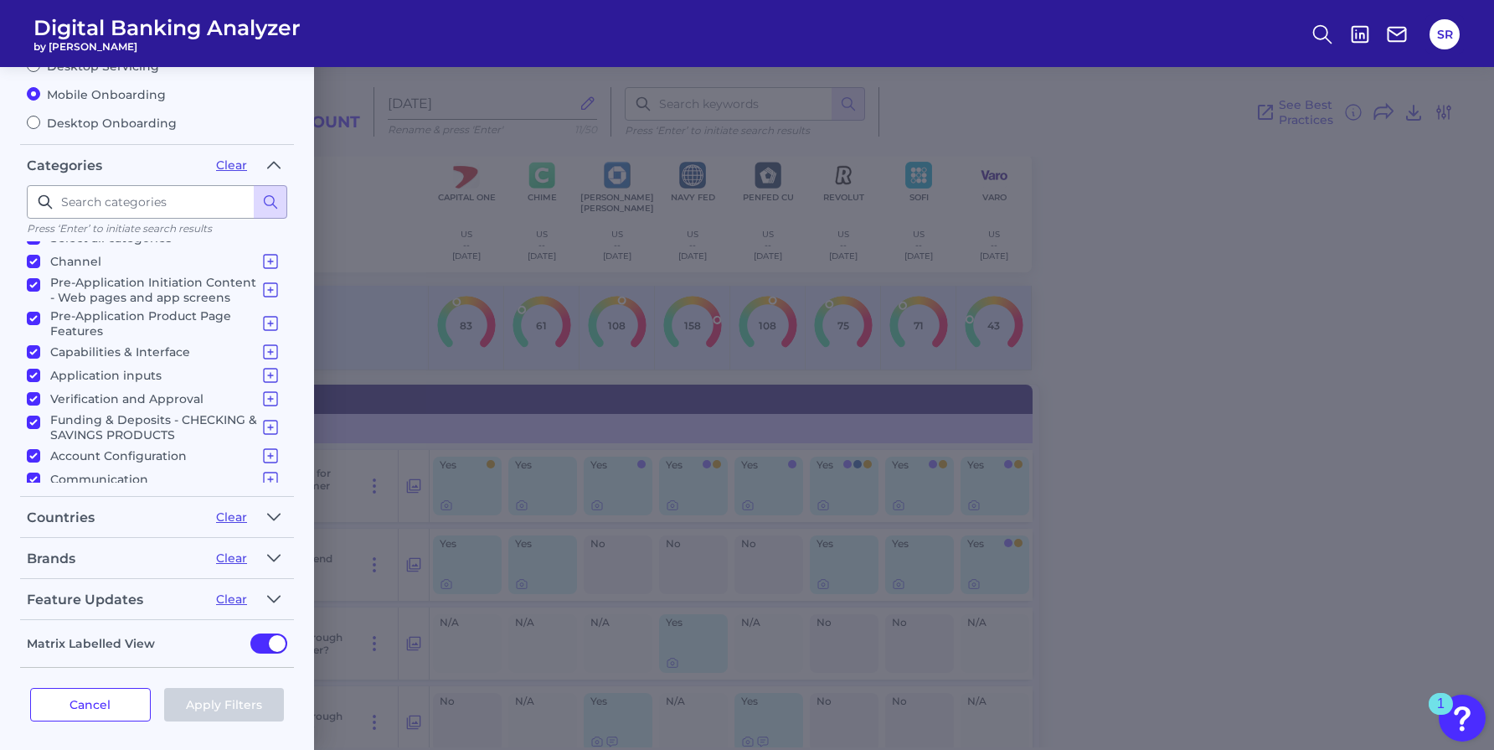
scroll to position [17, 0]
click at [141, 121] on label "Desktop Onboarding" at bounding box center [157, 123] width 261 height 15
click at [40, 121] on input "Desktop Onboarding" at bounding box center [33, 122] width 13 height 13
radio input "true"
radio input "false"
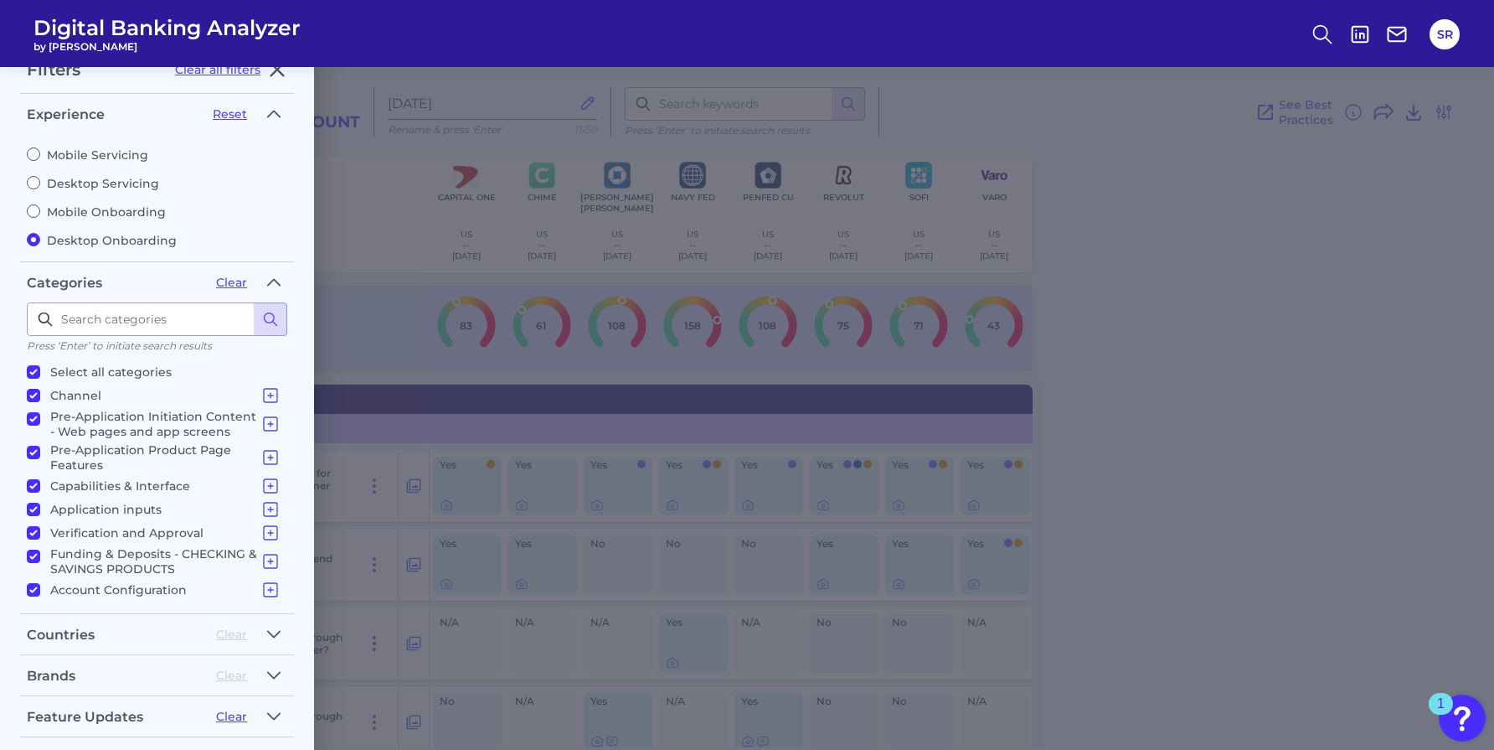
scroll to position [67, 0]
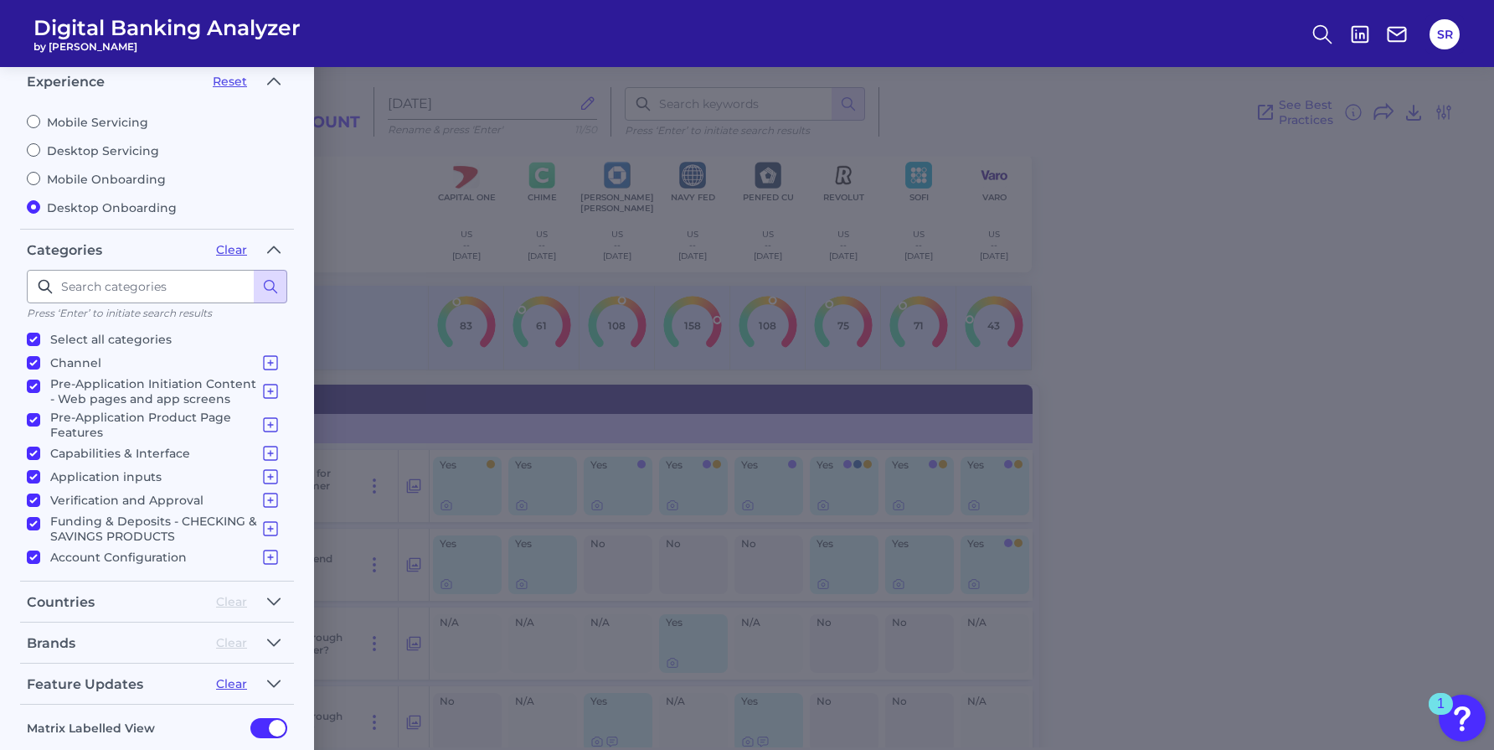
click at [1399, 187] on div "Filters Clear all filters Experience Reset Mobile Servicing Desktop Servicing M…" at bounding box center [747, 408] width 1494 height 683
click at [1354, 196] on div "Filters Clear all filters Experience Reset Mobile Servicing Desktop Servicing M…" at bounding box center [747, 408] width 1494 height 683
